Goal: Task Accomplishment & Management: Manage account settings

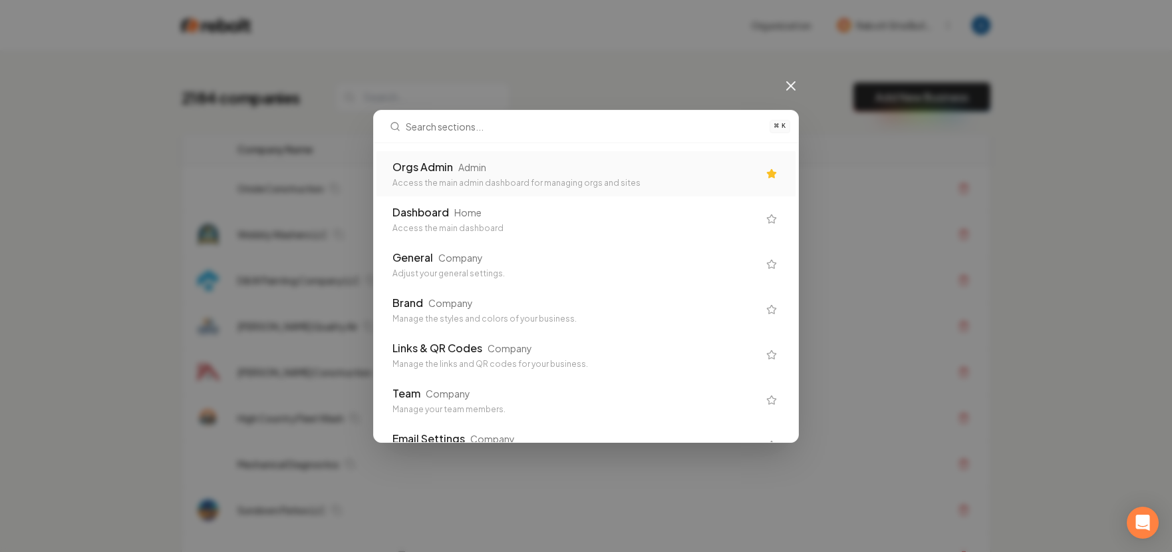
click at [458, 171] on div "Admin" at bounding box center [472, 166] width 28 height 13
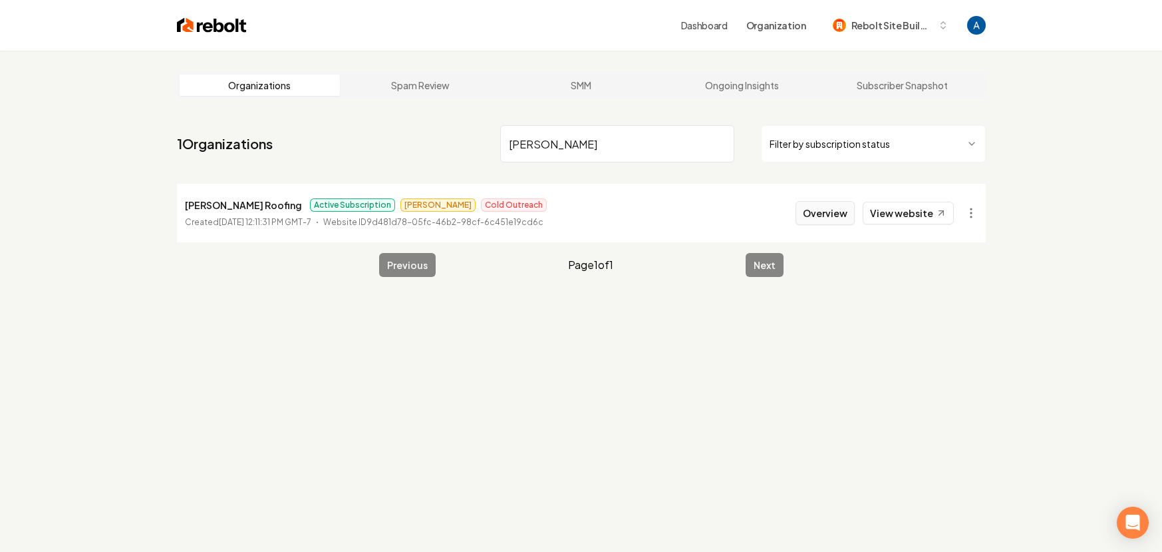
type input "[PERSON_NAME]"
click at [822, 212] on button "Overview" at bounding box center [825, 213] width 59 height 24
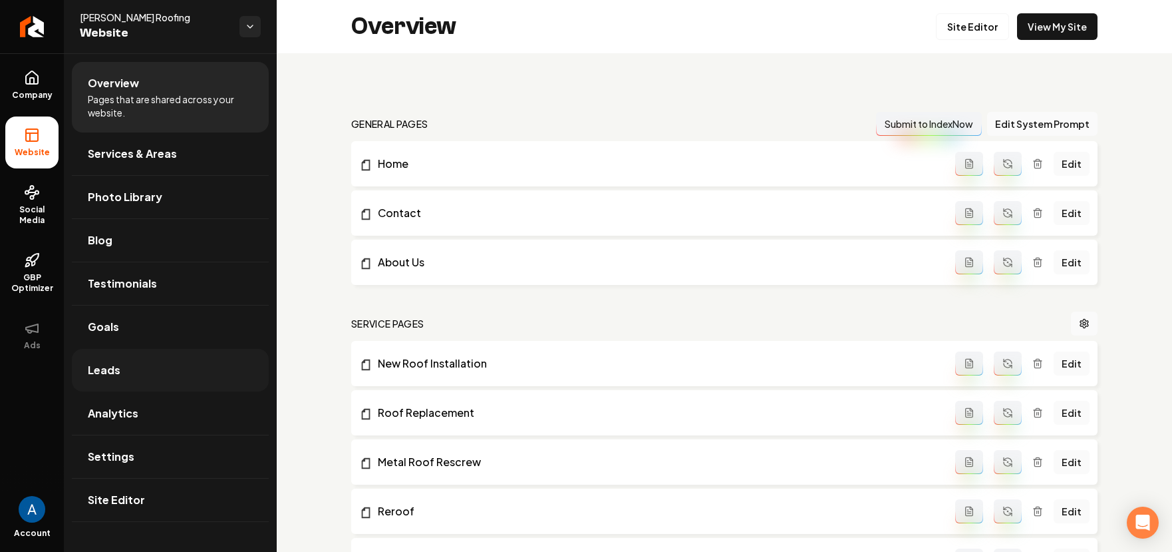
click at [105, 359] on link "Leads" at bounding box center [170, 370] width 197 height 43
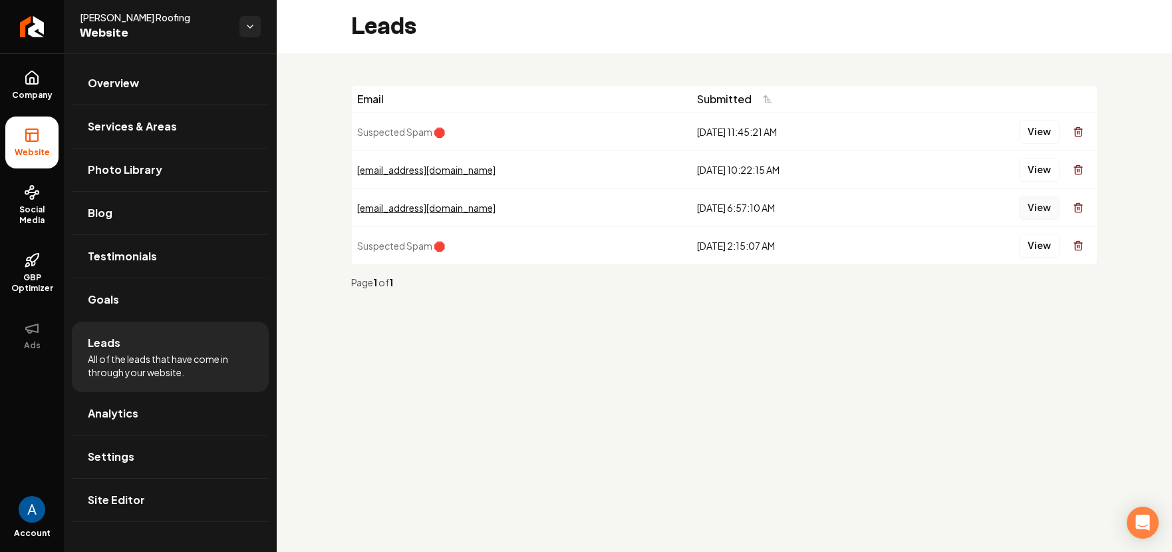
click at [1035, 214] on button "View" at bounding box center [1039, 208] width 41 height 24
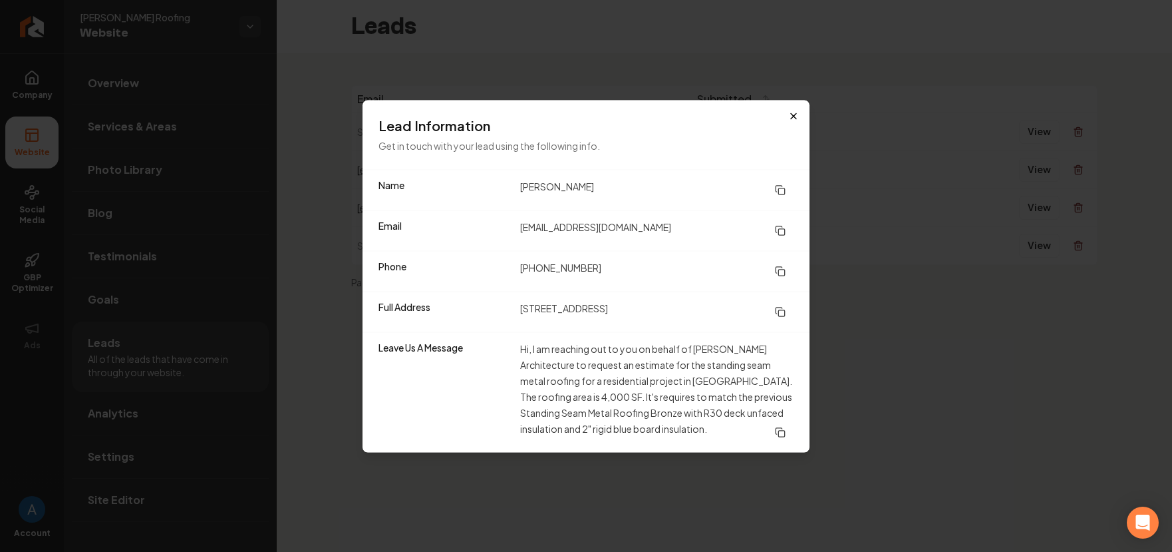
click at [798, 121] on div "Lead Information Get in touch with your lead using the following info." at bounding box center [586, 134] width 447 height 69
click at [797, 118] on icon "button" at bounding box center [793, 115] width 11 height 11
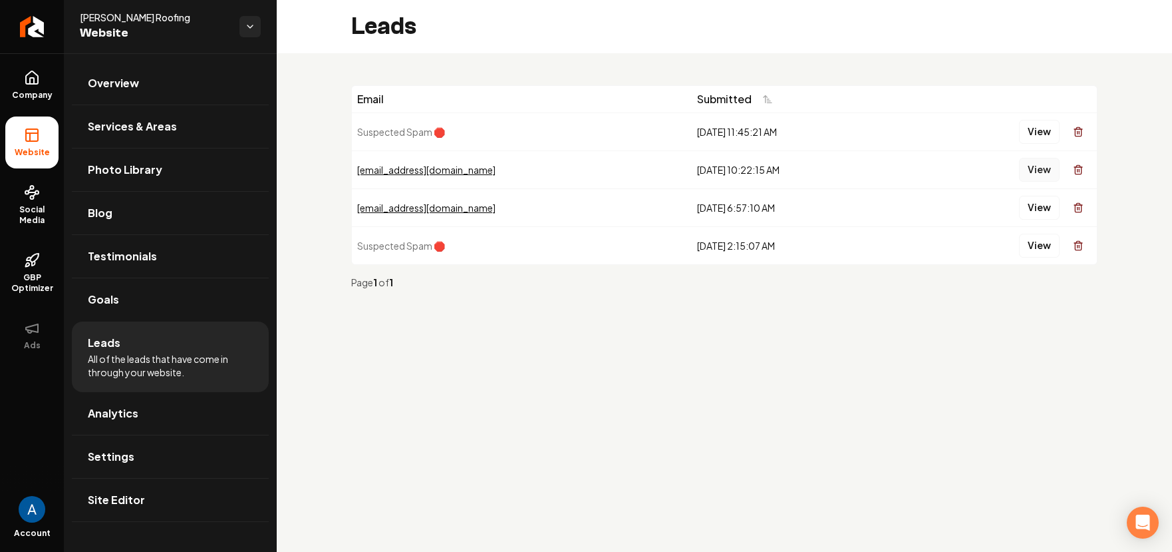
click at [1031, 169] on button "View" at bounding box center [1039, 170] width 41 height 24
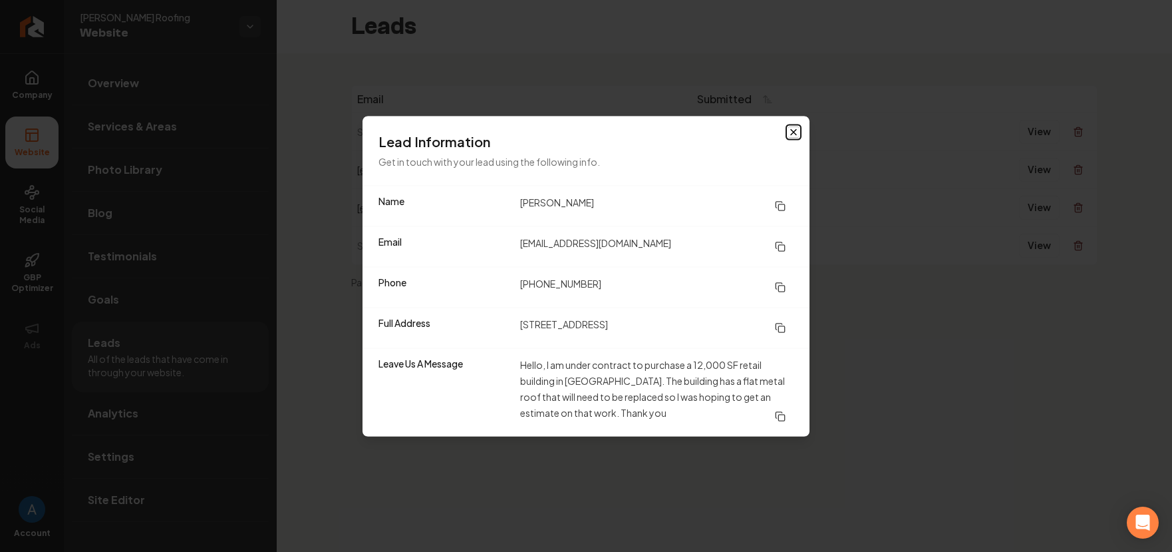
click at [790, 133] on icon "button" at bounding box center [793, 131] width 11 height 11
